Goal: Task Accomplishment & Management: Use online tool/utility

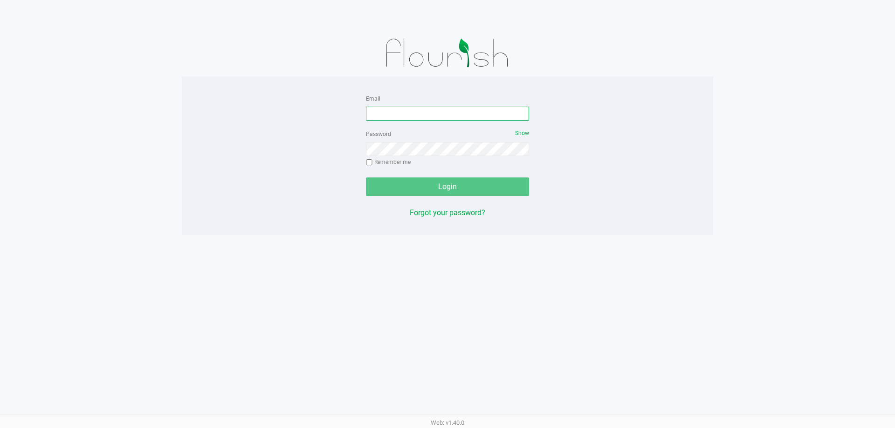
click at [474, 111] on input "Email" at bounding box center [447, 114] width 163 height 14
type input "[EMAIL_ADDRESS][DOMAIN_NAME]"
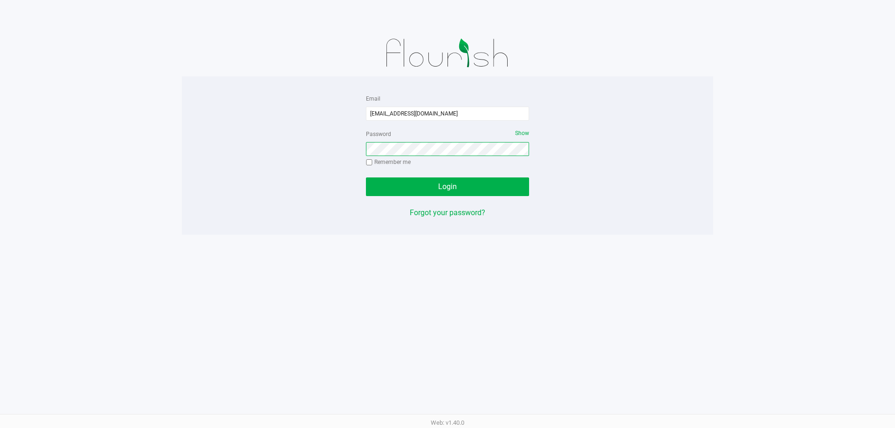
click at [366, 178] on button "Login" at bounding box center [447, 187] width 163 height 19
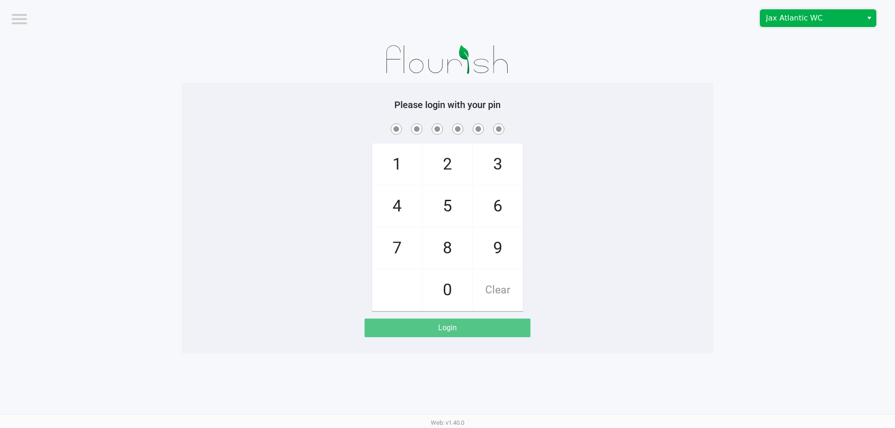
click at [780, 14] on span "Jax Atlantic WC" at bounding box center [811, 18] width 91 height 11
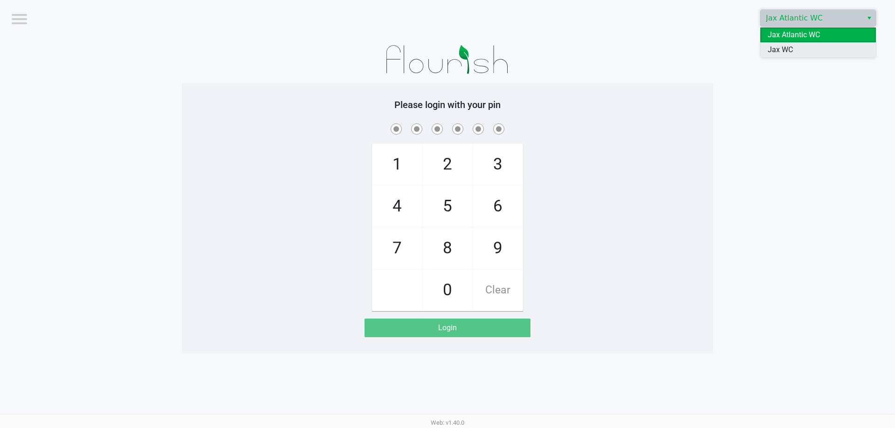
click at [784, 52] on span "Jax WC" at bounding box center [780, 49] width 25 height 11
checkbox input "true"
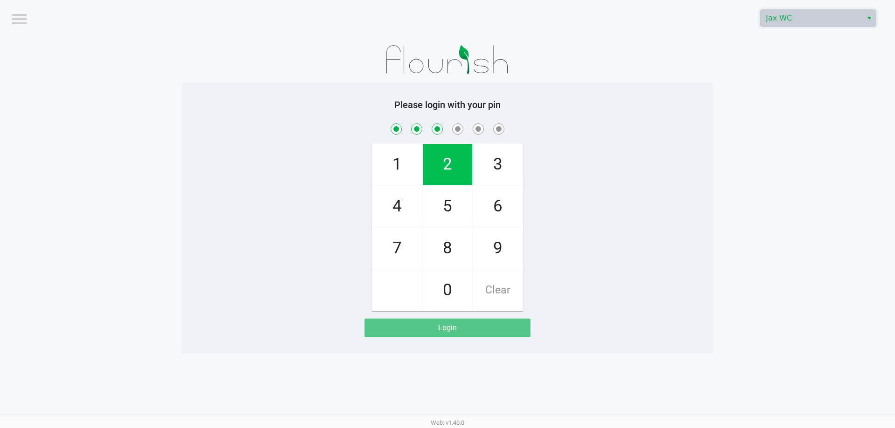
checkbox input "true"
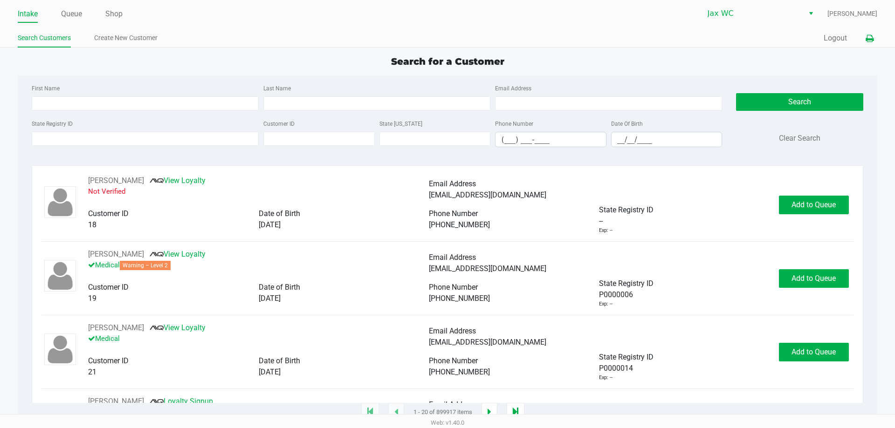
click at [870, 39] on icon at bounding box center [870, 38] width 8 height 7
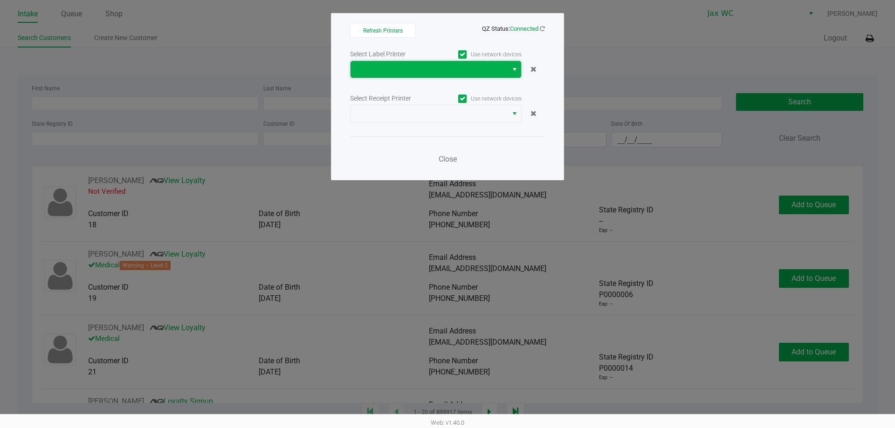
click at [483, 75] on span at bounding box center [429, 69] width 146 height 11
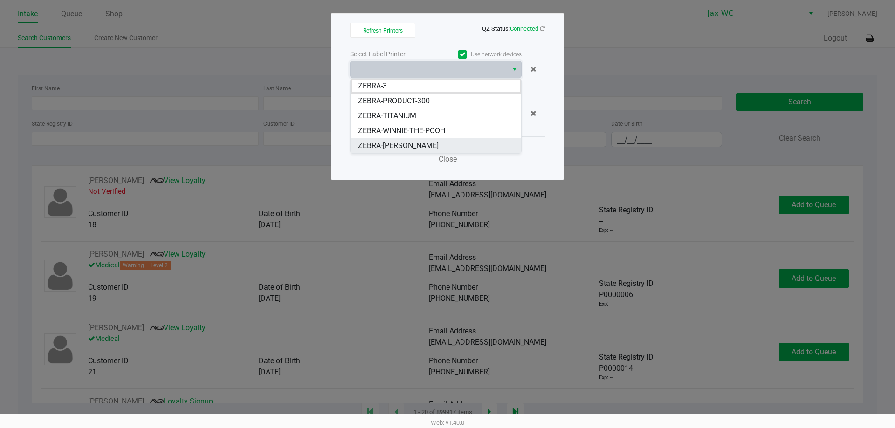
click at [439, 146] on span "ZEBRA-YOHANNA-LOGAN" at bounding box center [398, 145] width 81 height 11
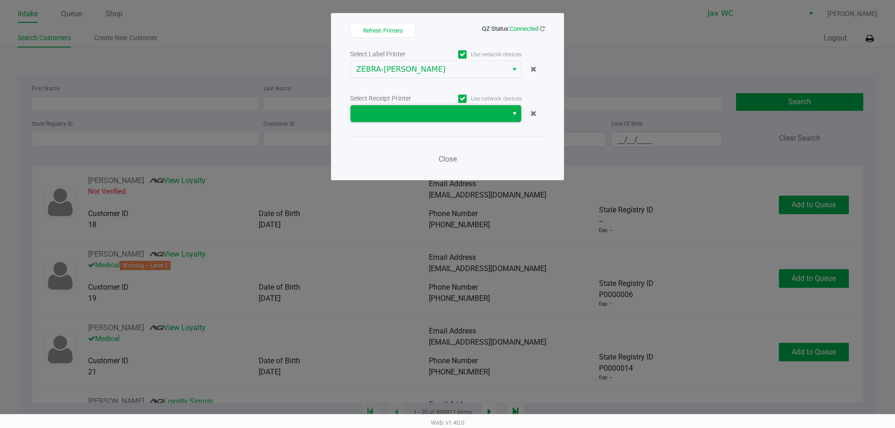
click at [448, 118] on span at bounding box center [429, 113] width 146 height 11
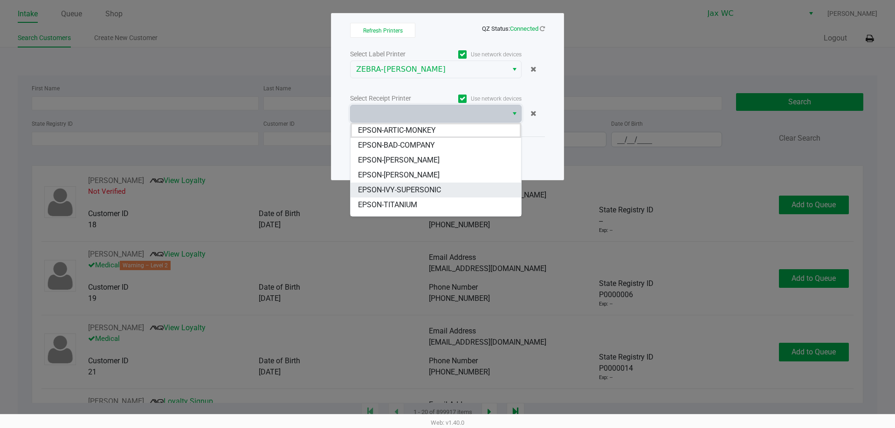
click at [400, 186] on span "EPSON-IVY-SUPERSONIC" at bounding box center [399, 190] width 83 height 11
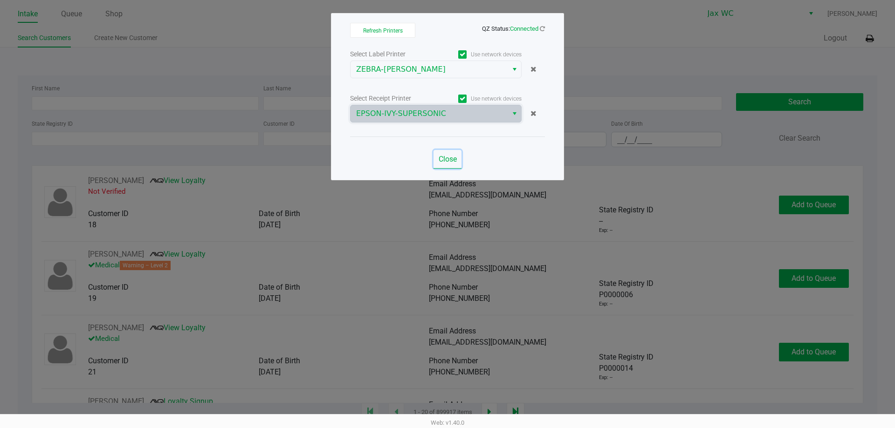
click at [440, 158] on span "Close" at bounding box center [448, 159] width 18 height 9
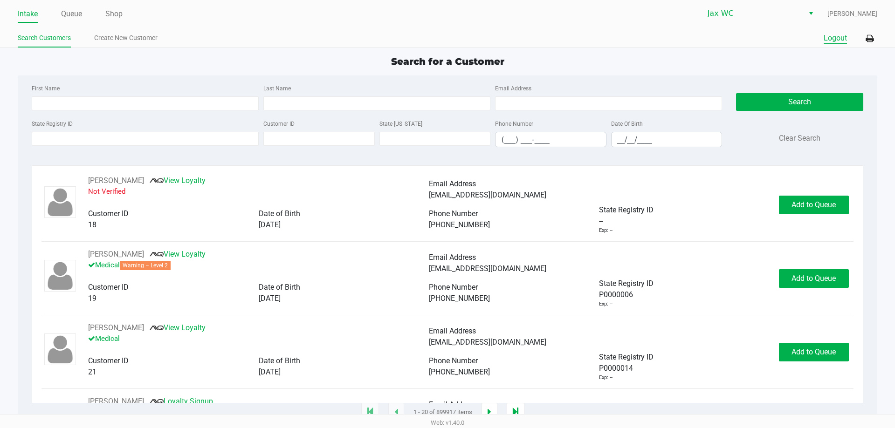
click at [839, 39] on button "Logout" at bounding box center [835, 38] width 23 height 11
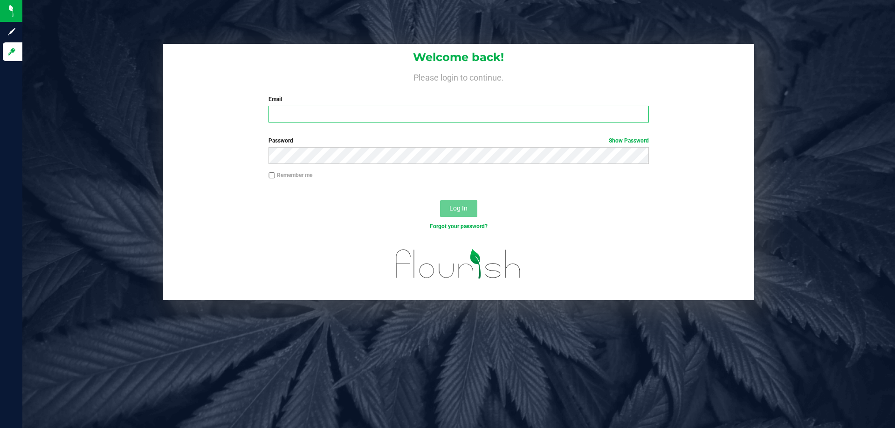
click at [285, 114] on input "Email" at bounding box center [459, 114] width 380 height 17
type input "ansmith@liveparallel.com"
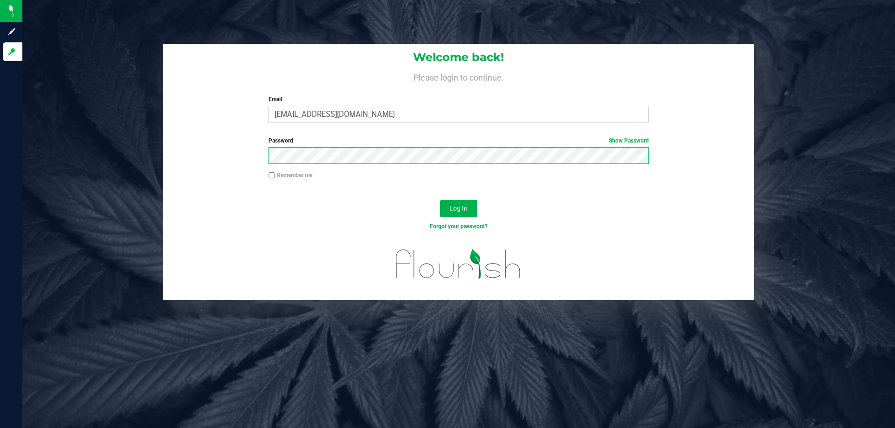
click at [440, 200] on button "Log In" at bounding box center [458, 208] width 37 height 17
